Goal: Find specific page/section

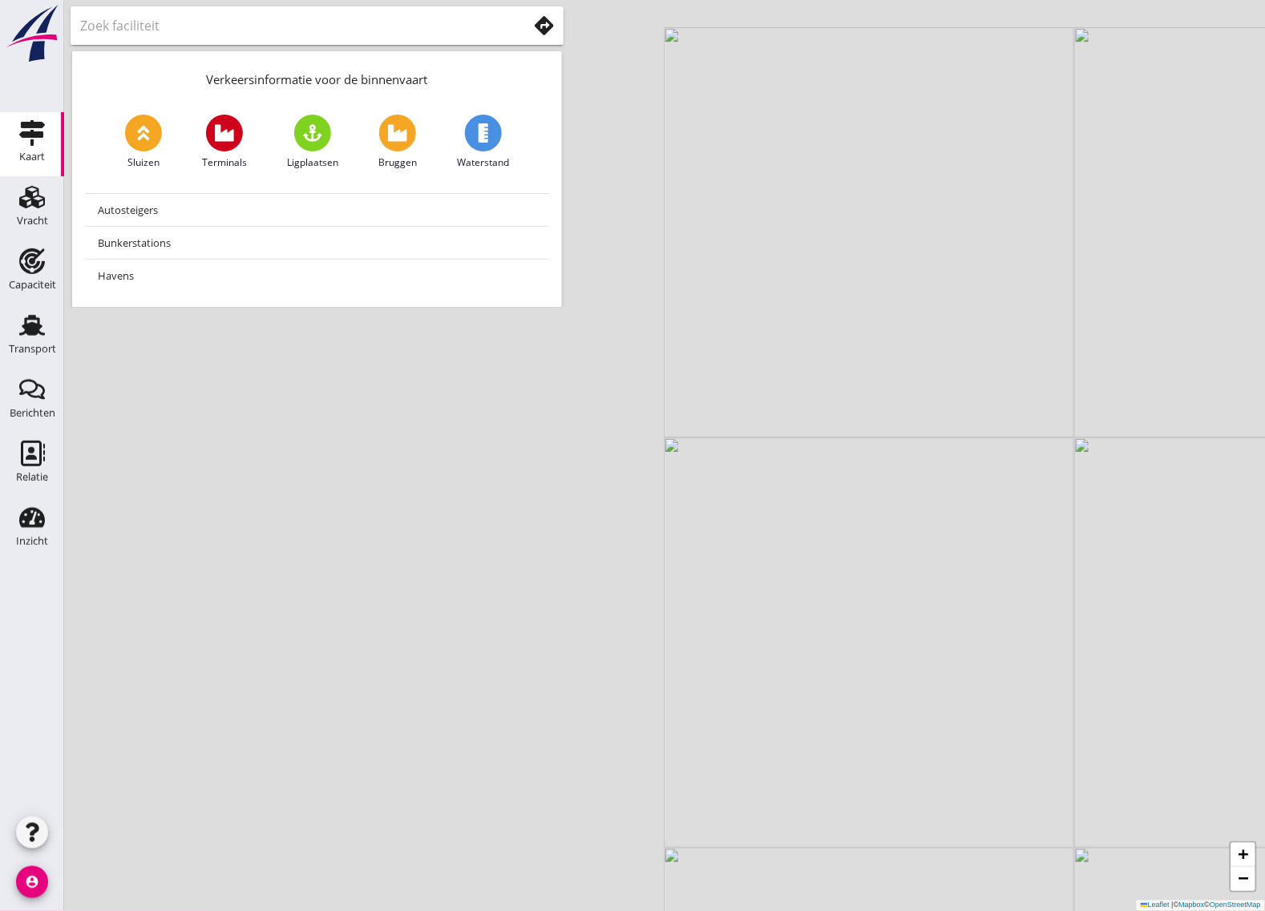
drag, startPoint x: 310, startPoint y: 543, endPoint x: 943, endPoint y: 709, distance: 654.7
click at [946, 710] on div "+ − Leaflet | © Mapbox © OpenStreetMap" at bounding box center [664, 455] width 1201 height 911
drag, startPoint x: 558, startPoint y: 770, endPoint x: 702, endPoint y: 393, distance: 403.3
click at [704, 390] on div "+ − Leaflet | © Mapbox © OpenStreetMap" at bounding box center [664, 455] width 1201 height 911
drag, startPoint x: 498, startPoint y: 746, endPoint x: 627, endPoint y: 543, distance: 240.3
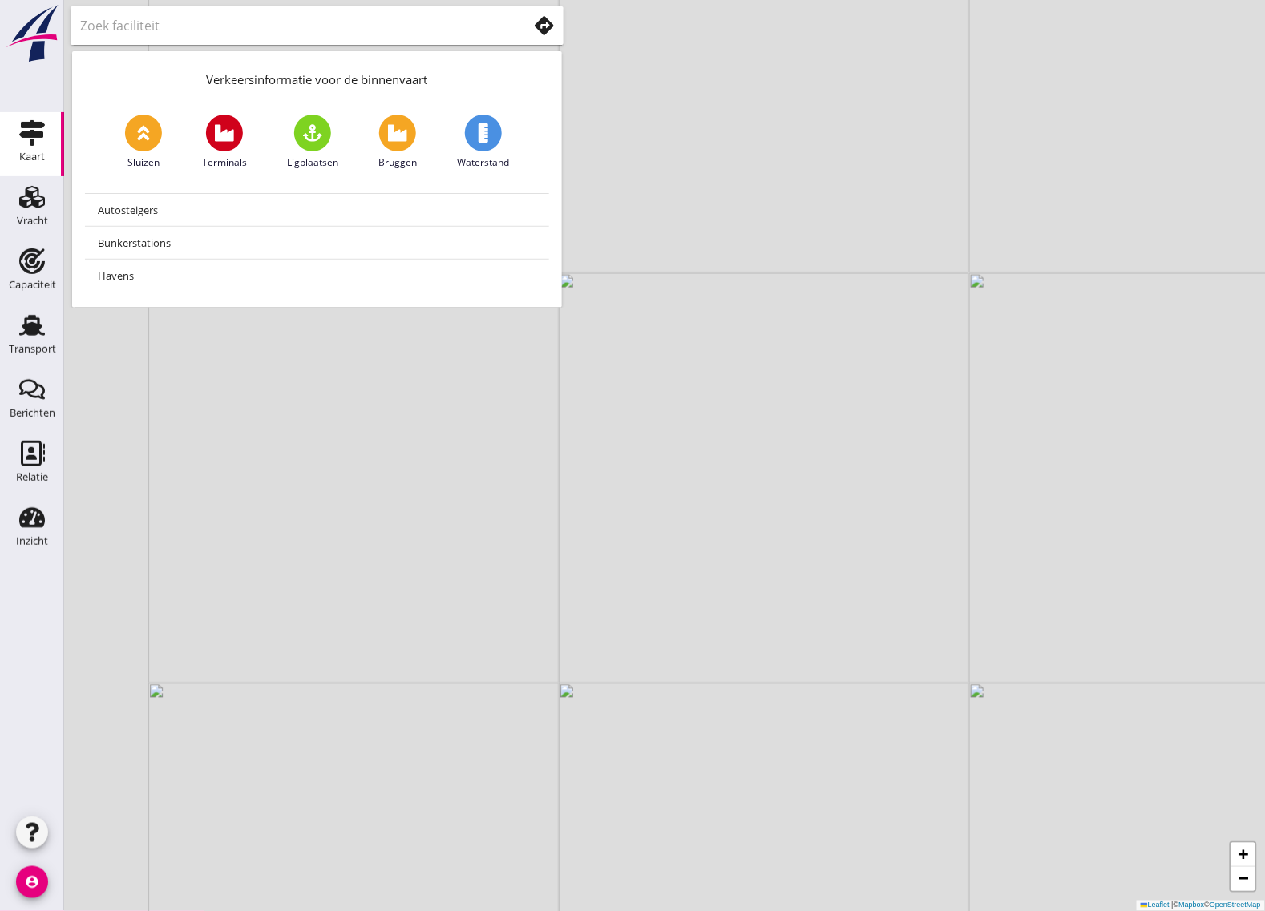
click at [627, 543] on div "+ − Leaflet | © Mapbox © OpenStreetMap" at bounding box center [664, 455] width 1201 height 911
drag, startPoint x: 385, startPoint y: 691, endPoint x: 741, endPoint y: 656, distance: 358.4
click at [741, 656] on div "+ − Leaflet | © Mapbox © OpenStreetMap" at bounding box center [664, 455] width 1201 height 911
drag, startPoint x: 473, startPoint y: 721, endPoint x: 782, endPoint y: 764, distance: 312.2
click at [782, 764] on div "+ − Leaflet | © Mapbox © OpenStreetMap" at bounding box center [664, 455] width 1201 height 911
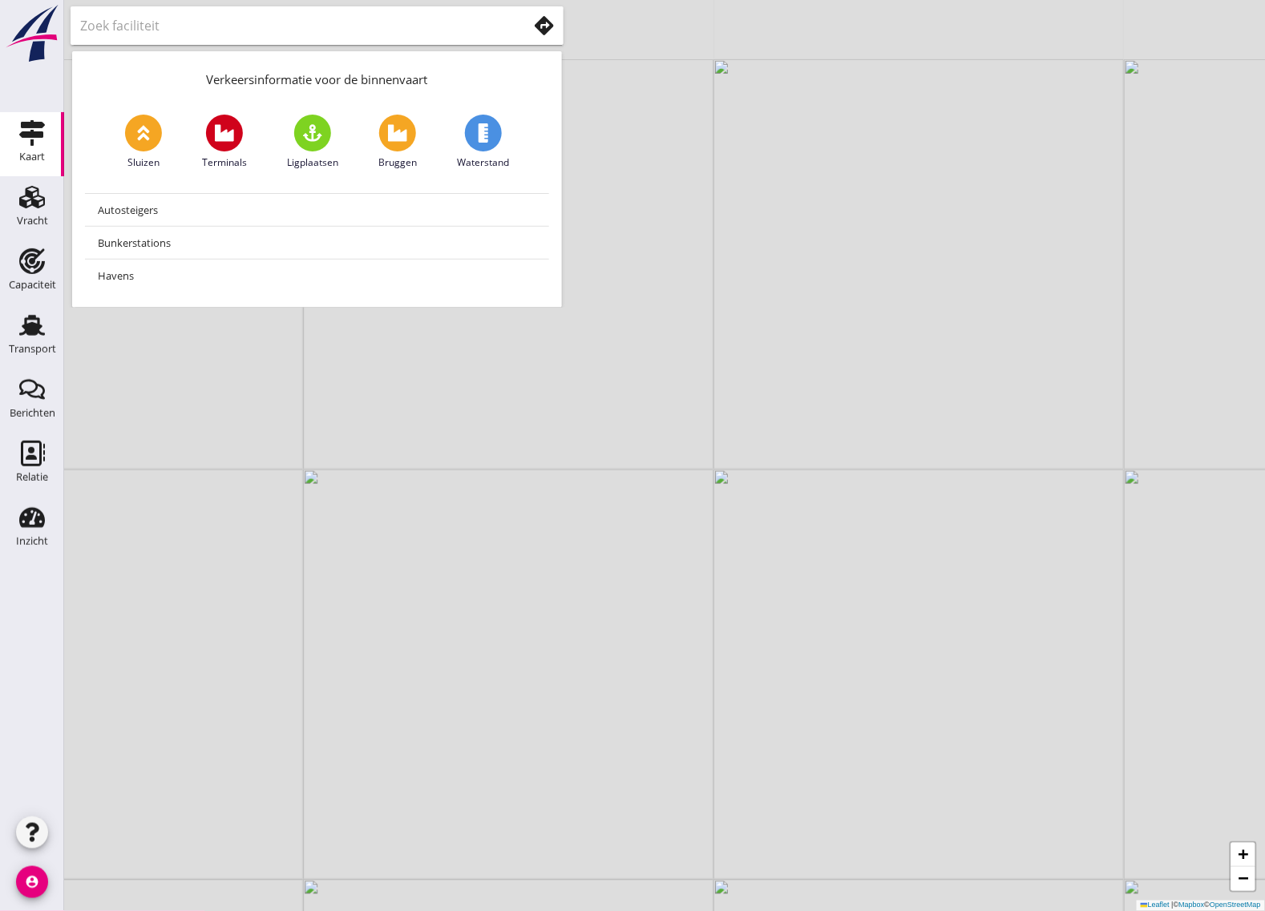
drag, startPoint x: 806, startPoint y: 442, endPoint x: 842, endPoint y: 591, distance: 153.4
click at [842, 591] on div "+ − Leaflet | © Mapbox © OpenStreetMap" at bounding box center [664, 455] width 1201 height 911
drag, startPoint x: 777, startPoint y: 529, endPoint x: 772, endPoint y: 542, distance: 14.0
click at [772, 542] on div "+ − Leaflet | © Mapbox © OpenStreetMap" at bounding box center [664, 455] width 1201 height 911
click at [37, 210] on div "Vracht" at bounding box center [32, 221] width 31 height 22
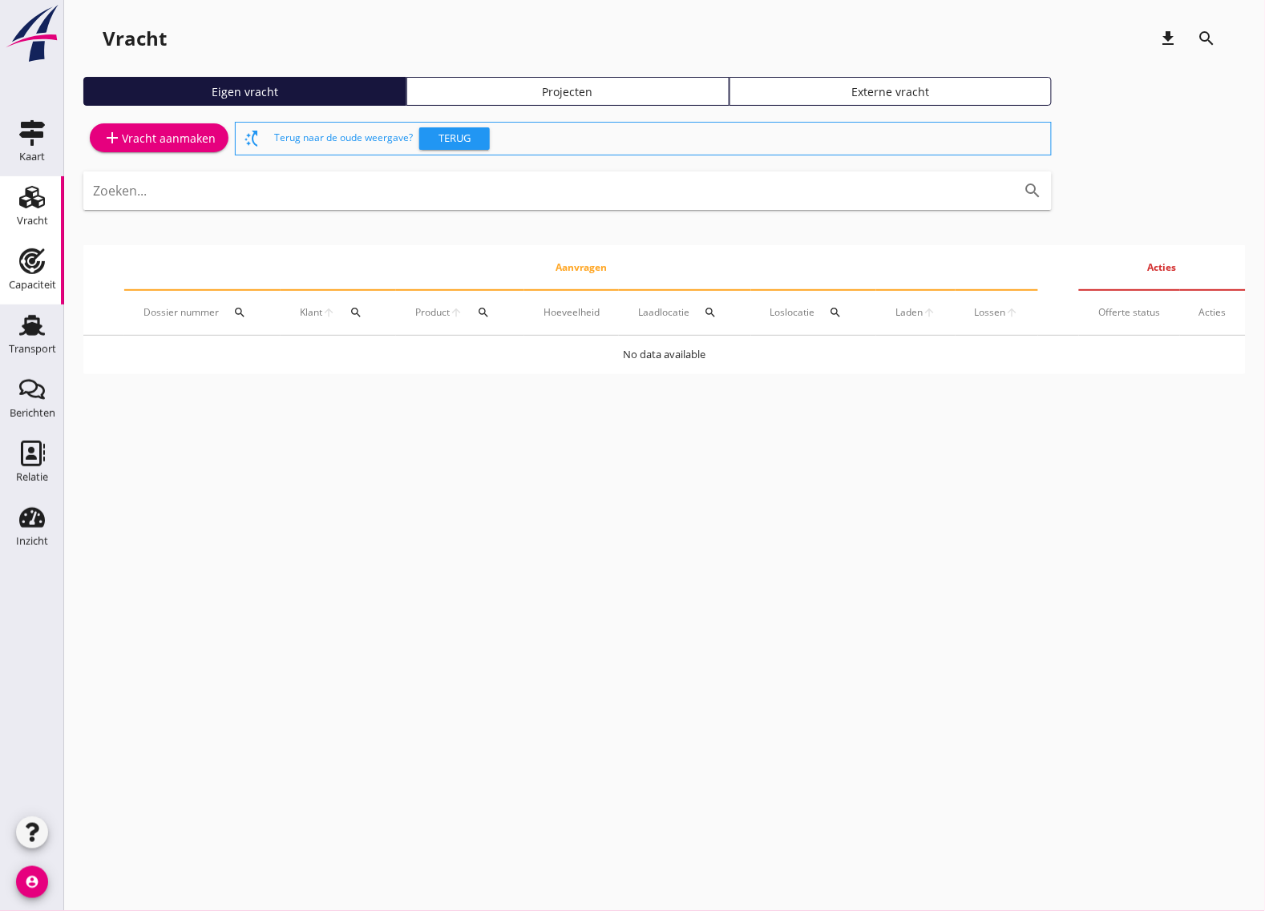
click at [30, 275] on div "Capaciteit" at bounding box center [32, 285] width 47 height 22
